Goal: Information Seeking & Learning: Get advice/opinions

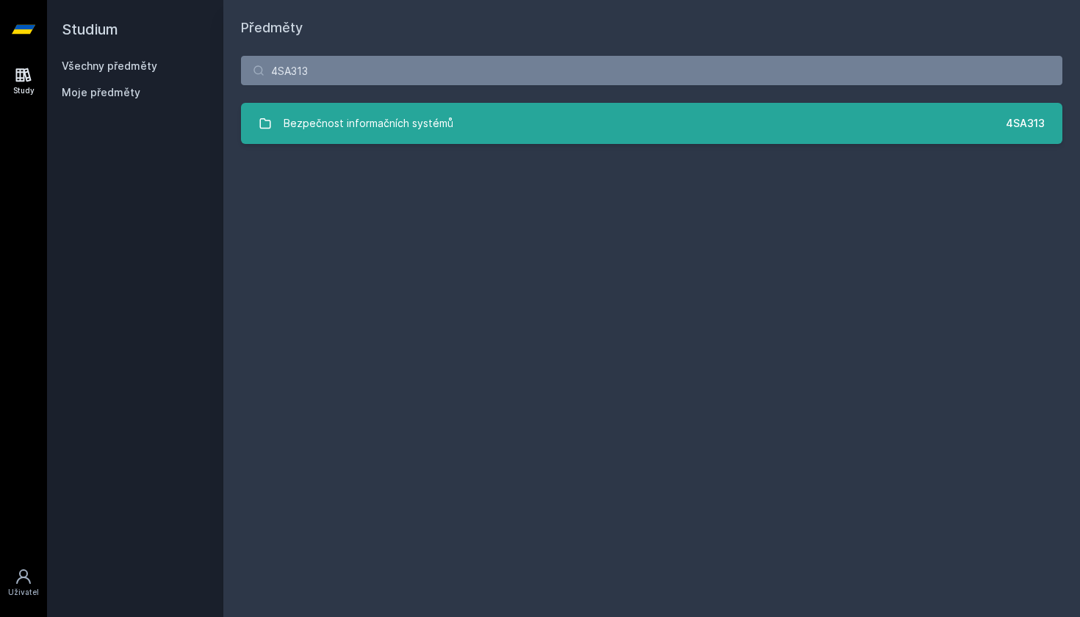
type input "4SA313"
click at [380, 123] on div "Bezpečnost informačních systémů" at bounding box center [369, 123] width 170 height 29
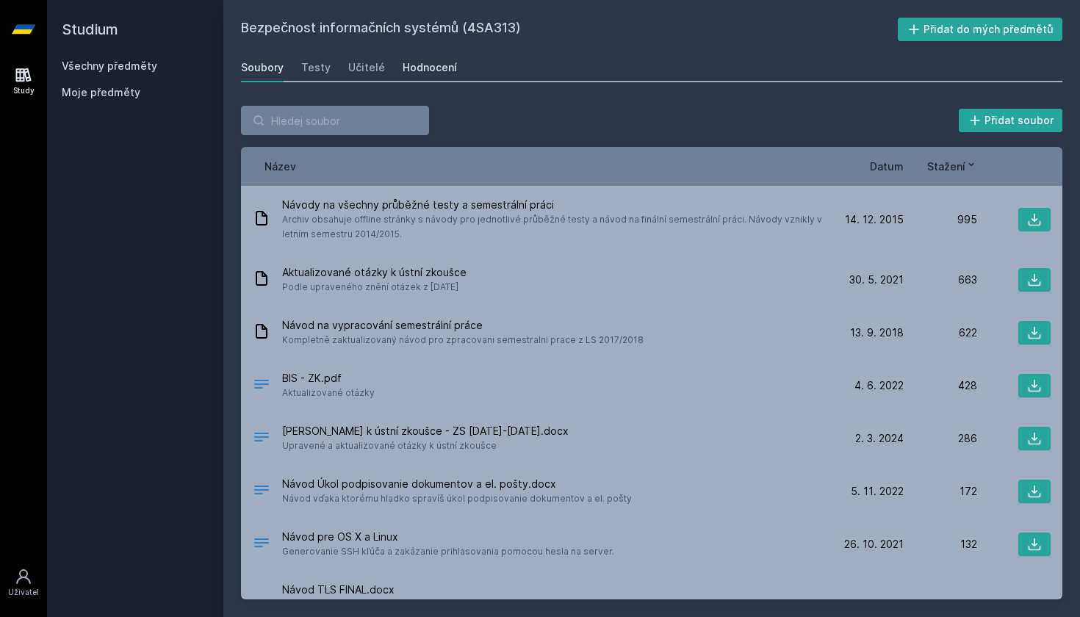
click at [428, 65] on div "Hodnocení" at bounding box center [429, 67] width 54 height 15
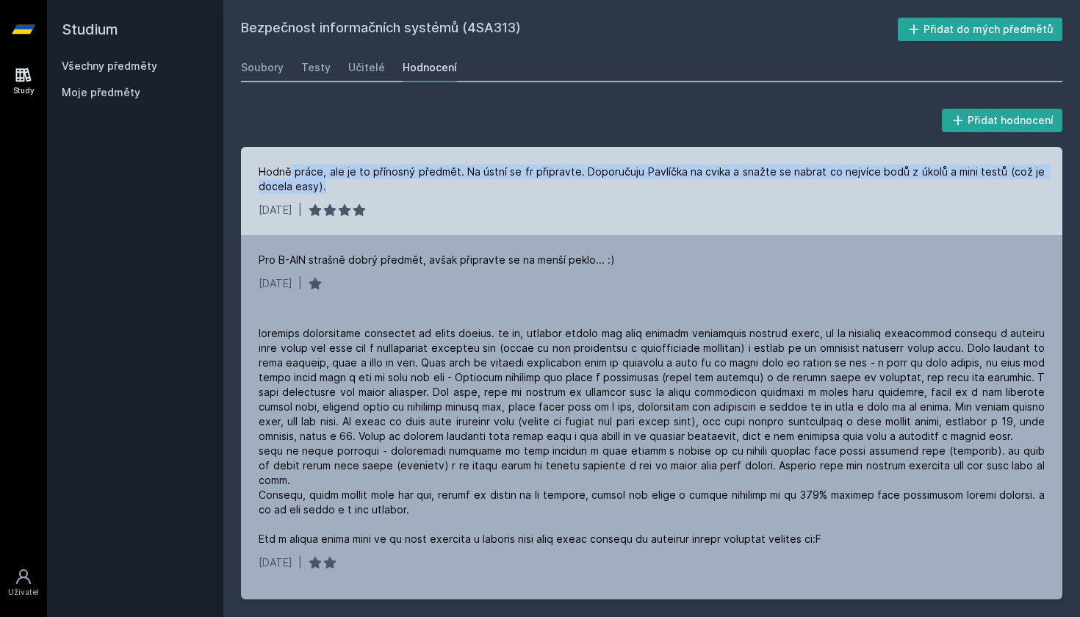
drag, startPoint x: 289, startPoint y: 172, endPoint x: 331, endPoint y: 191, distance: 45.3
click at [331, 191] on div "Hodně práce, ale je to přínosný předmět. Na ústní se fr připravte. Doporučuju P…" at bounding box center [652, 179] width 786 height 29
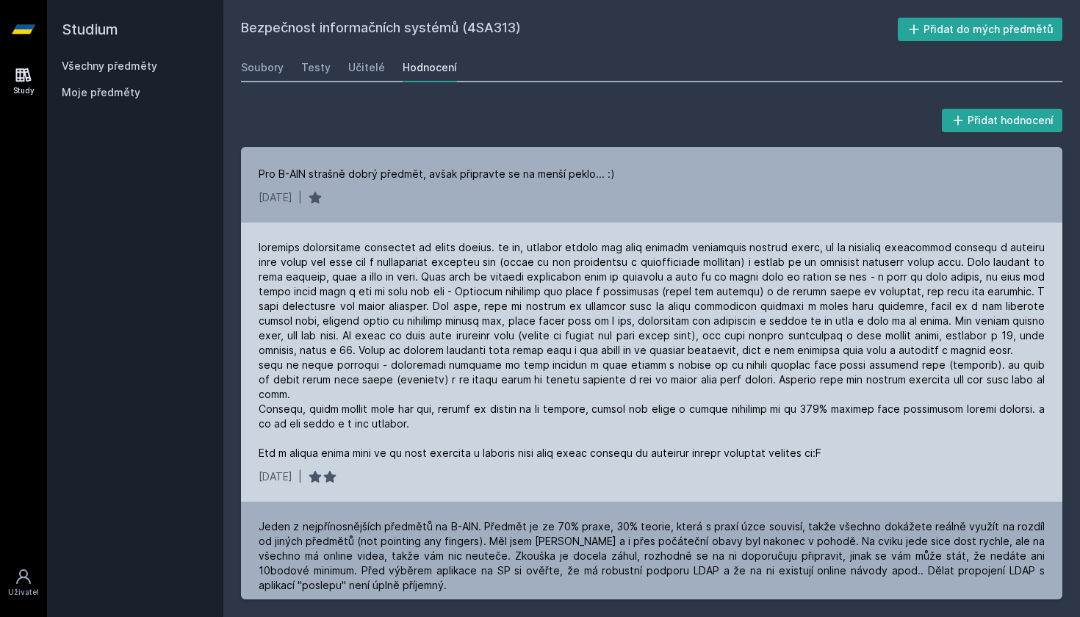
scroll to position [87, 0]
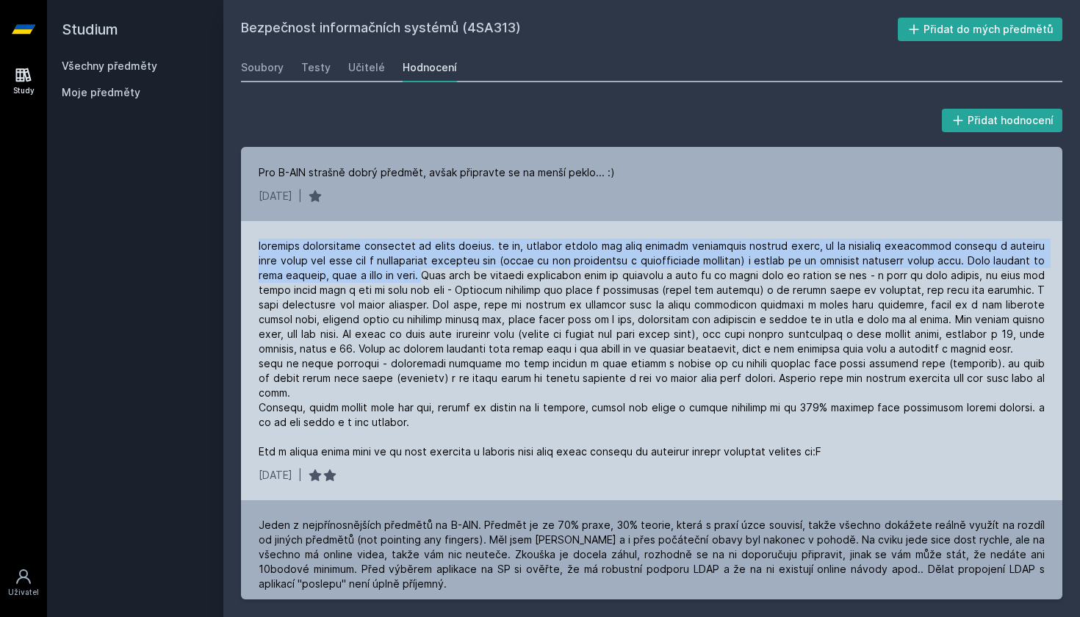
drag, startPoint x: 416, startPoint y: 237, endPoint x: 438, endPoint y: 272, distance: 42.2
click at [438, 273] on div "[DATE] |" at bounding box center [651, 360] width 821 height 279
click at [438, 272] on div at bounding box center [652, 349] width 786 height 220
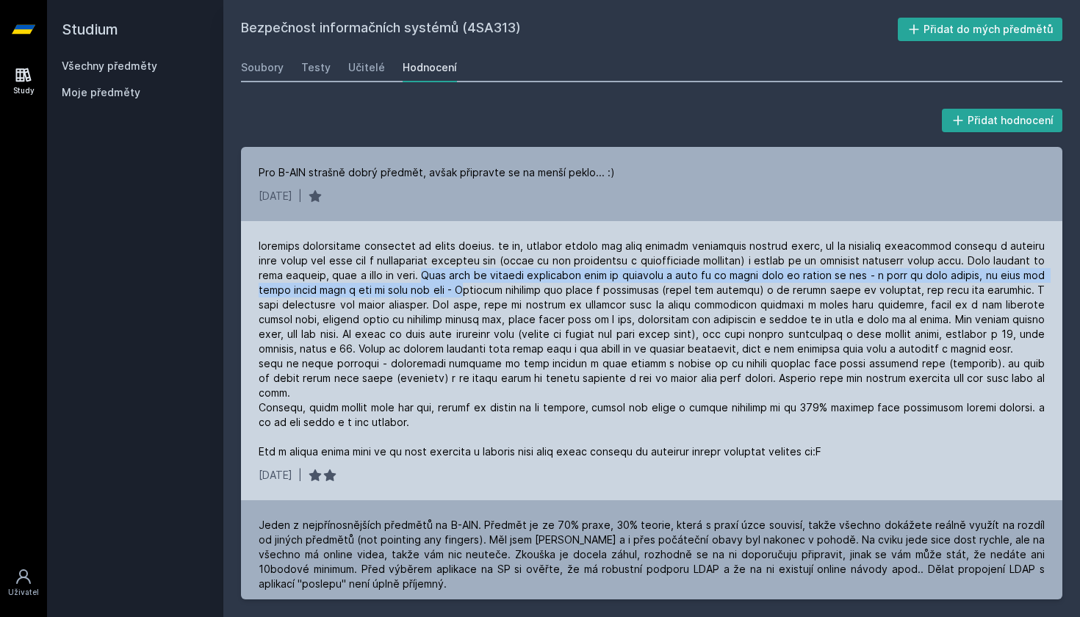
drag, startPoint x: 438, startPoint y: 272, endPoint x: 466, endPoint y: 290, distance: 33.0
click at [466, 290] on div at bounding box center [652, 349] width 786 height 220
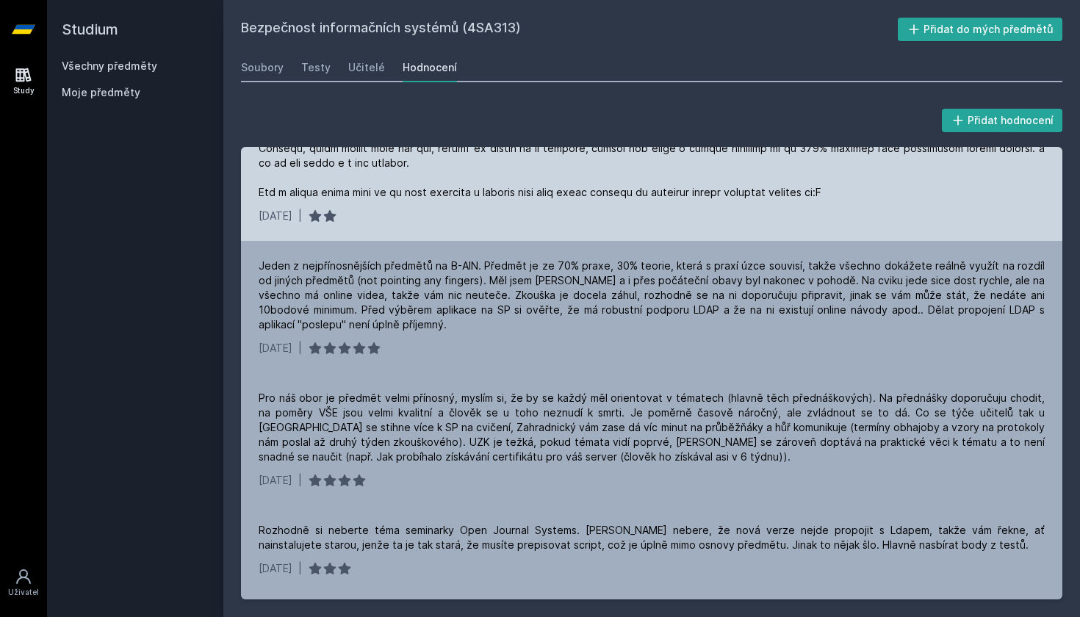
scroll to position [358, 0]
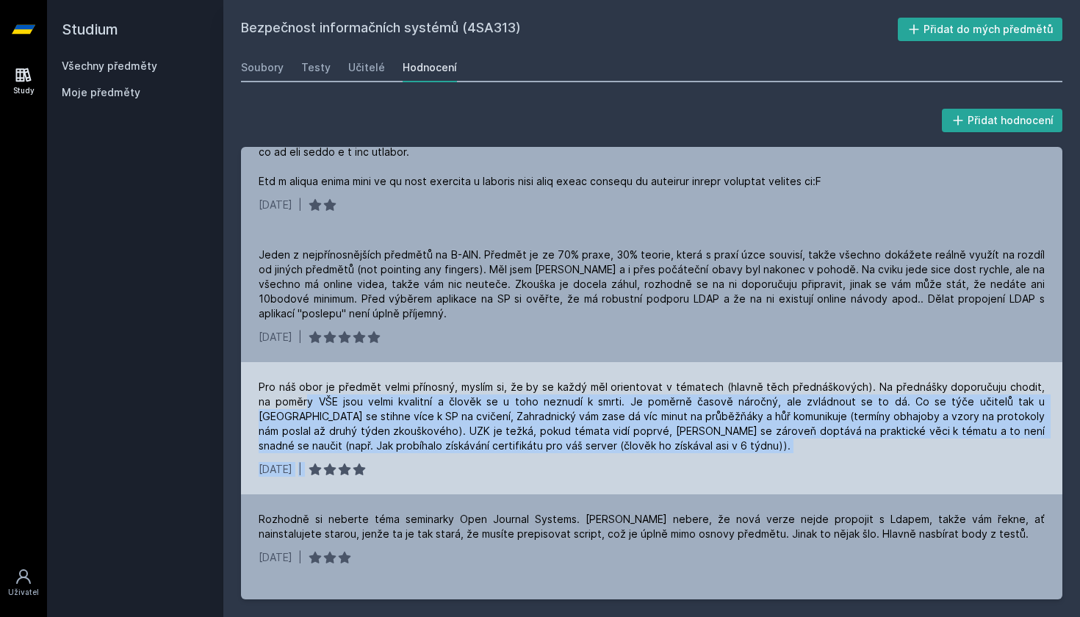
drag, startPoint x: 288, startPoint y: 400, endPoint x: 559, endPoint y: 481, distance: 283.0
click at [559, 481] on div "Pro náš obor je předmět velmi přínosný, myslím si, že by se každý měl orientova…" at bounding box center [651, 428] width 821 height 132
click at [422, 416] on div "Pro náš obor je předmět velmi přínosný, myslím si, že by se každý měl orientova…" at bounding box center [652, 416] width 786 height 73
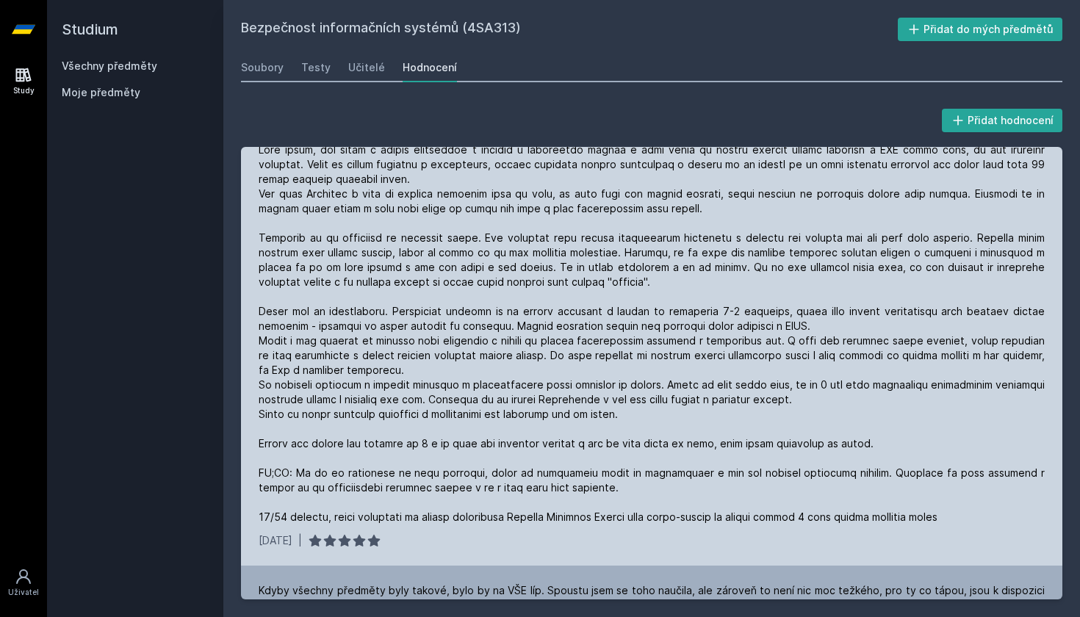
scroll to position [1081, 0]
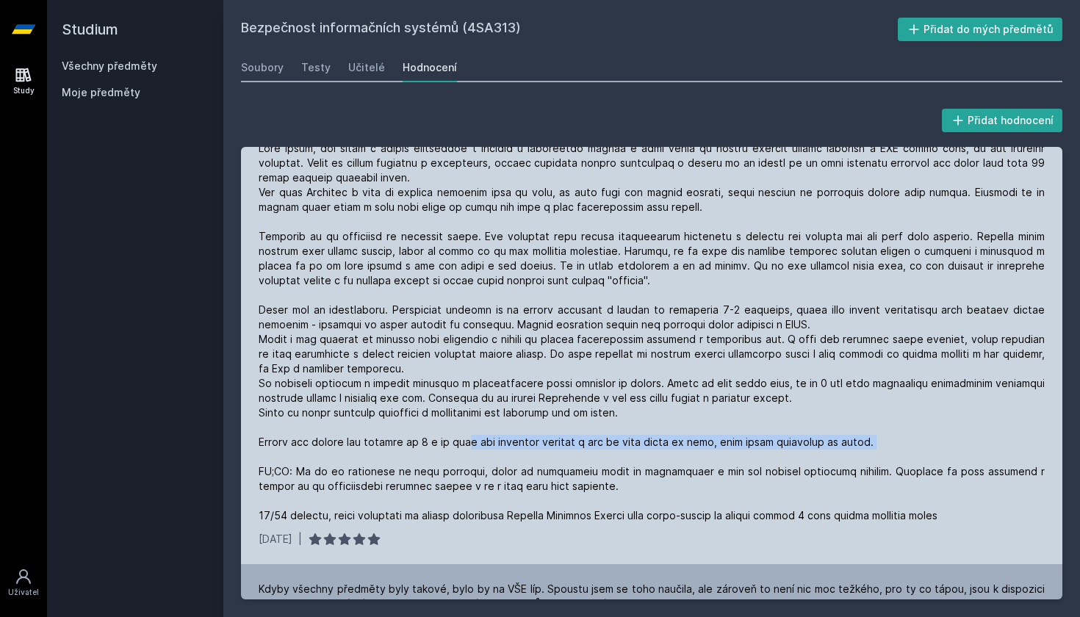
drag, startPoint x: 462, startPoint y: 447, endPoint x: 833, endPoint y: 451, distance: 370.9
click at [833, 451] on div at bounding box center [652, 332] width 786 height 382
click at [384, 464] on div at bounding box center [652, 332] width 786 height 382
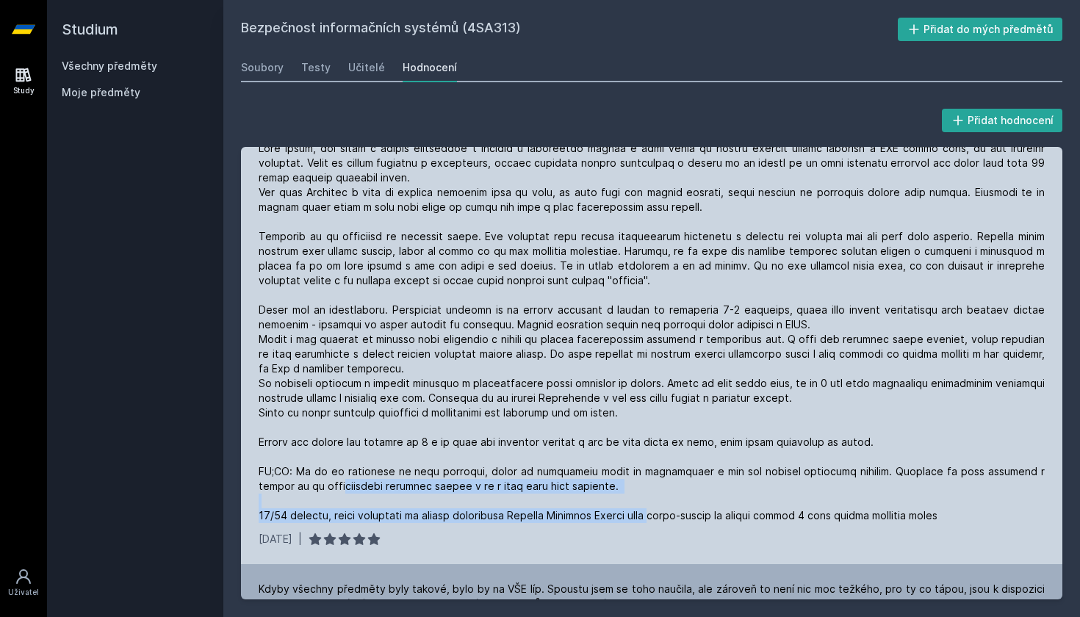
drag, startPoint x: 348, startPoint y: 477, endPoint x: 659, endPoint y: 511, distance: 312.5
click at [659, 511] on div at bounding box center [652, 332] width 786 height 382
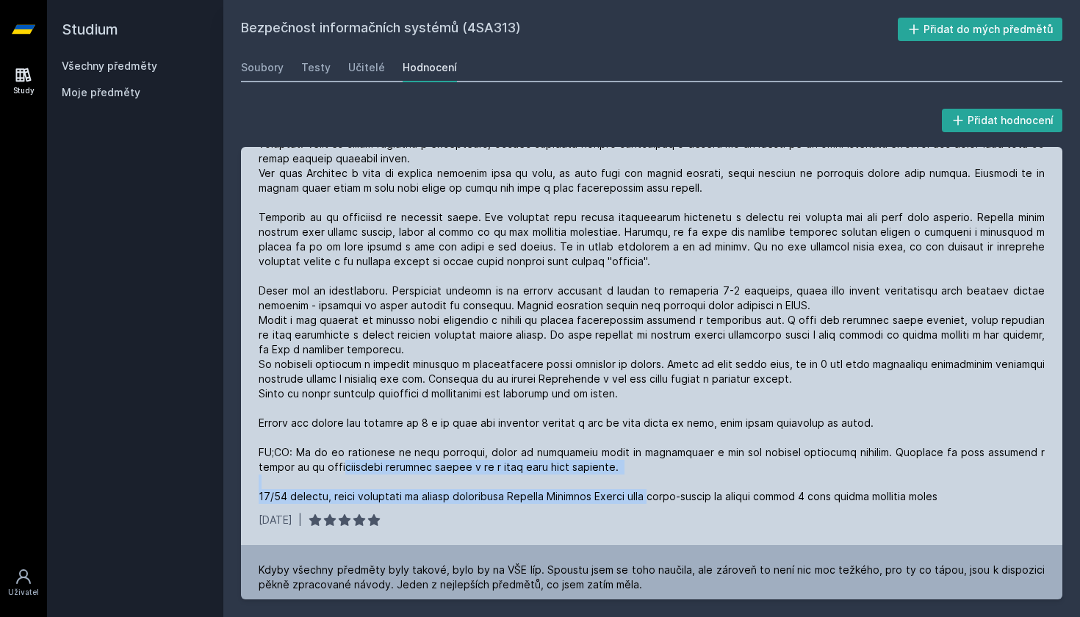
scroll to position [1101, 0]
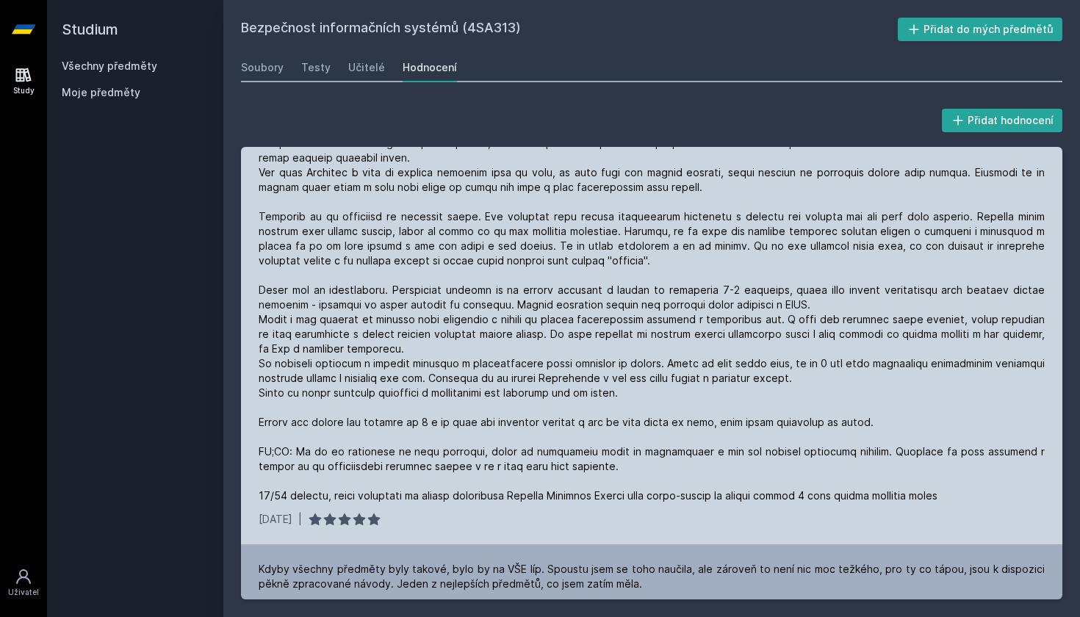
click at [658, 511] on div "[DATE] |" at bounding box center [651, 324] width 821 height 441
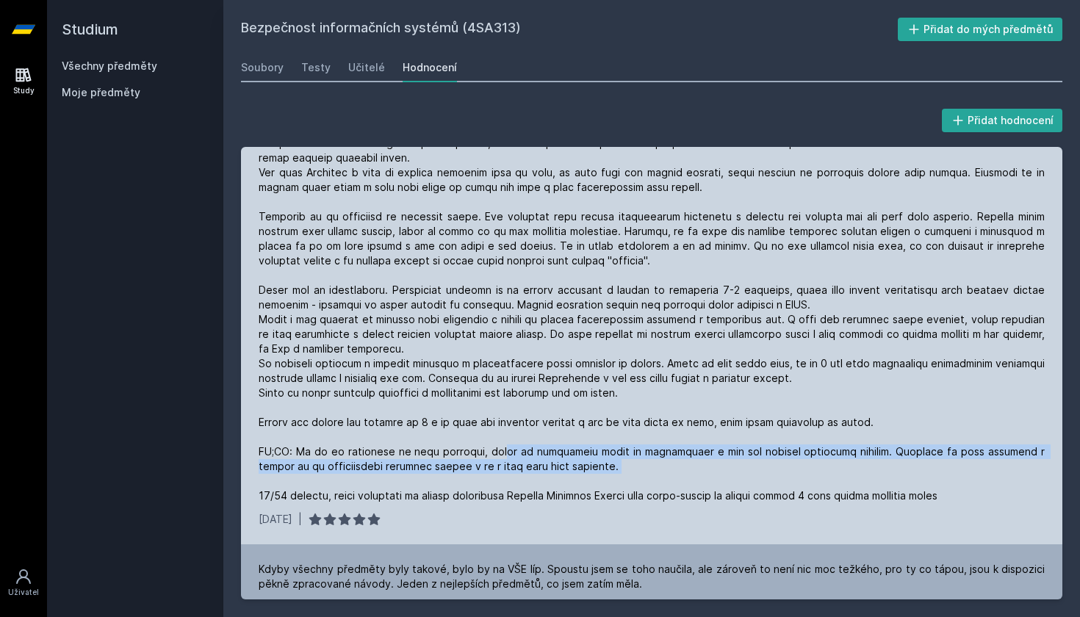
drag, startPoint x: 518, startPoint y: 455, endPoint x: 625, endPoint y: 460, distance: 107.4
click at [625, 461] on div at bounding box center [652, 312] width 786 height 382
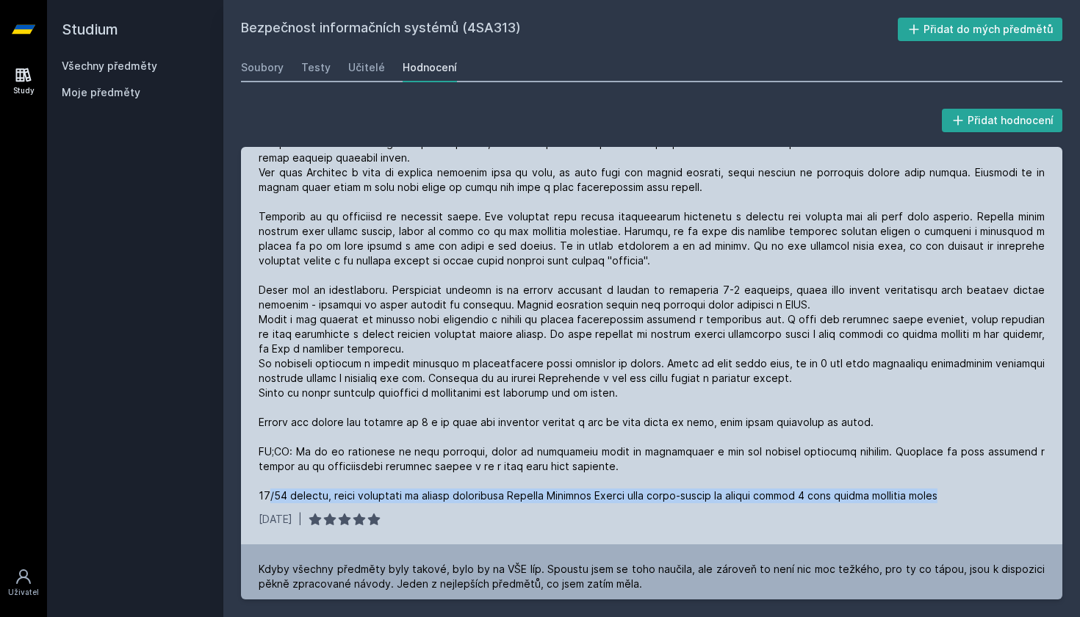
drag, startPoint x: 268, startPoint y: 498, endPoint x: 833, endPoint y: 507, distance: 564.9
click at [833, 507] on div "[DATE] |" at bounding box center [651, 324] width 821 height 441
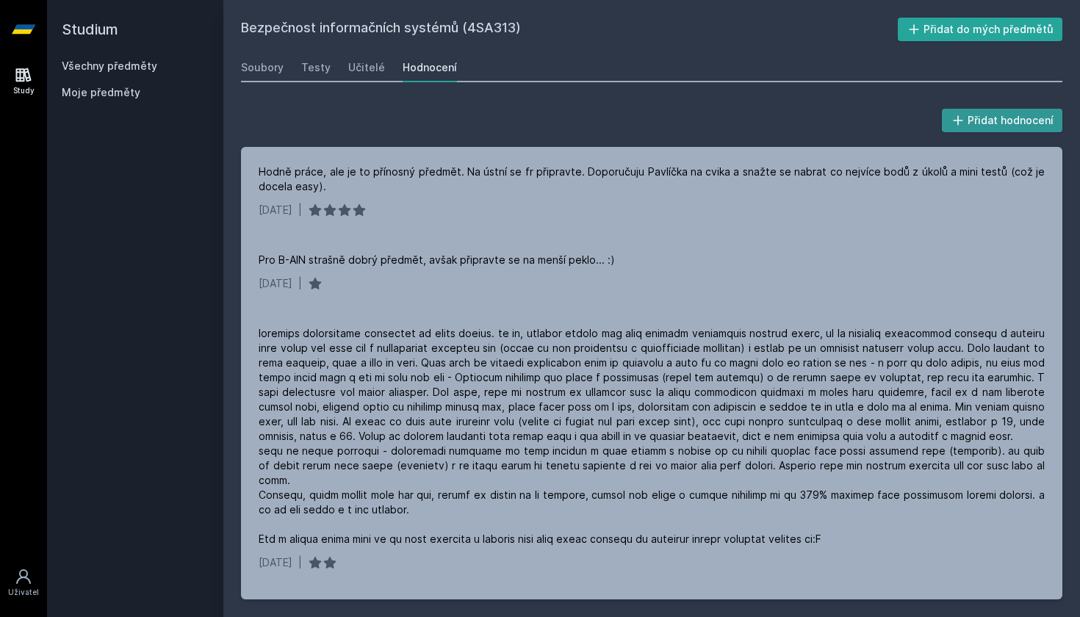
scroll to position [0, 0]
